Goal: Find specific page/section: Find specific page/section

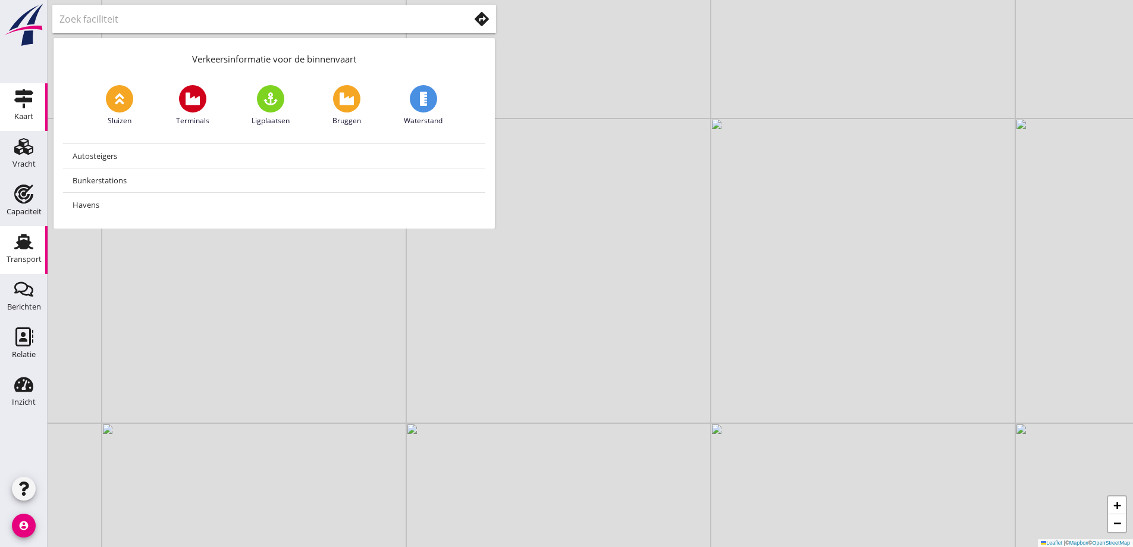
click at [39, 256] on div "Transport" at bounding box center [24, 259] width 35 height 8
click at [28, 202] on use at bounding box center [23, 193] width 19 height 19
